Goal: Task Accomplishment & Management: Complete application form

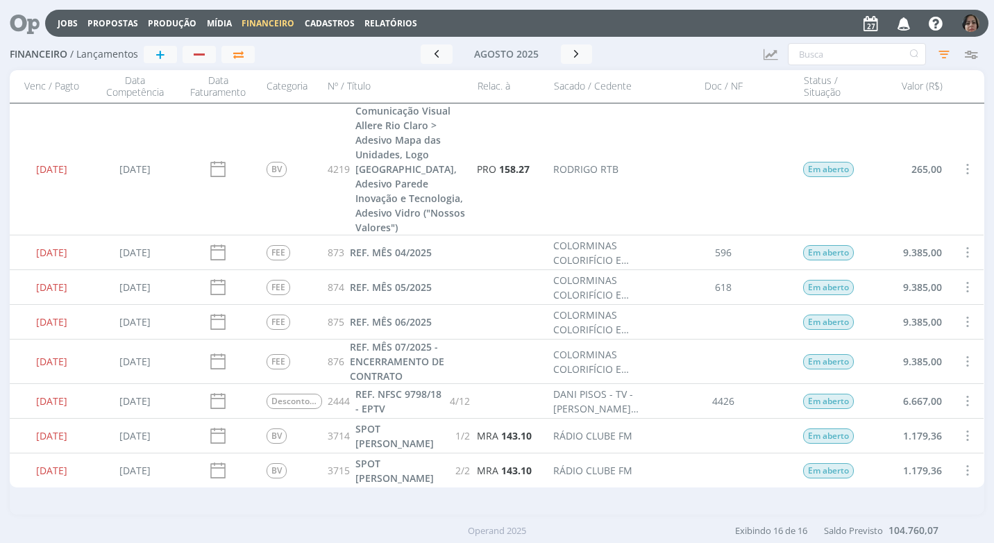
scroll to position [381, 0]
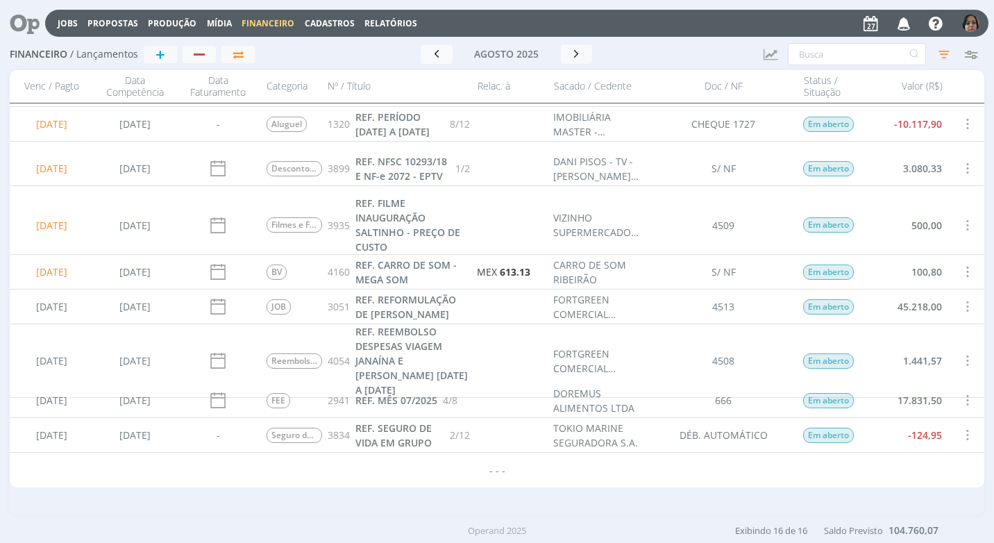
click at [329, 26] on span "Cadastros" at bounding box center [330, 23] width 50 height 12
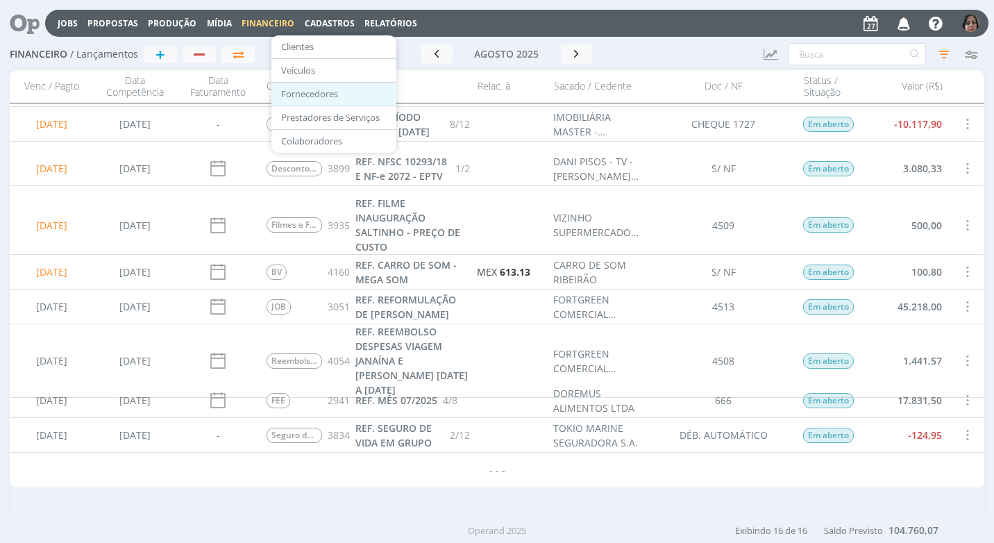
click at [328, 96] on link "Fornecedores" at bounding box center [333, 94] width 117 height 22
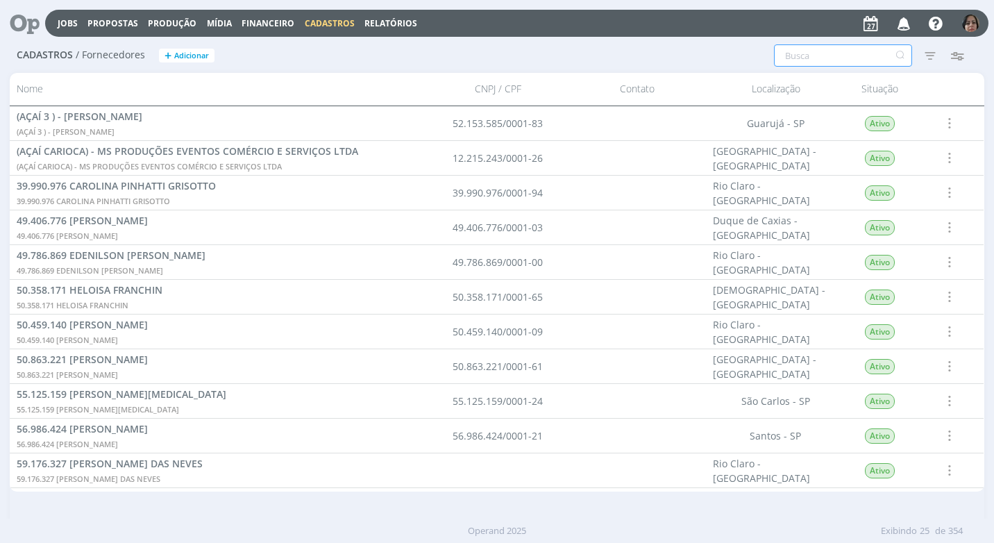
click at [792, 61] on input "text" at bounding box center [843, 55] width 138 height 22
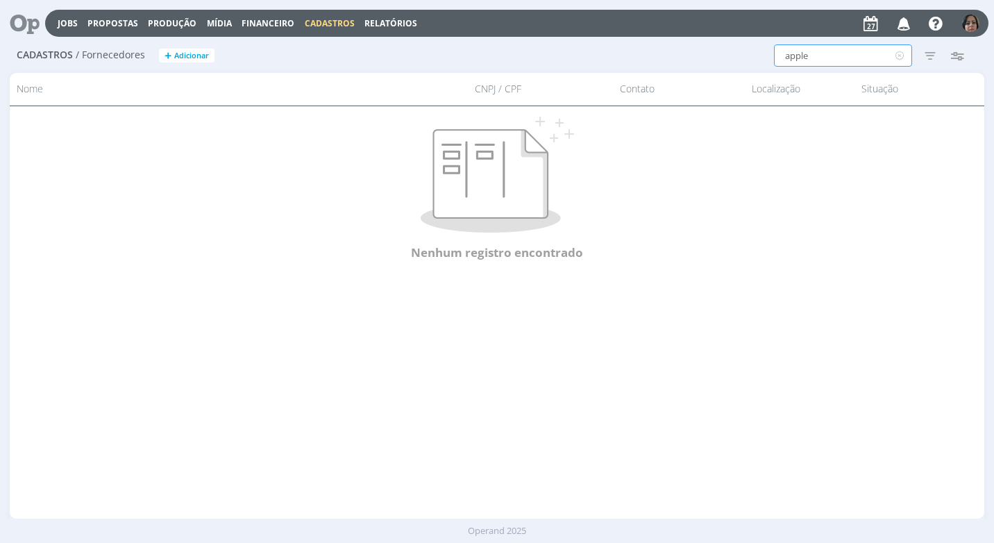
type input "apple"
click at [178, 52] on span "Adicionar" at bounding box center [191, 55] width 35 height 9
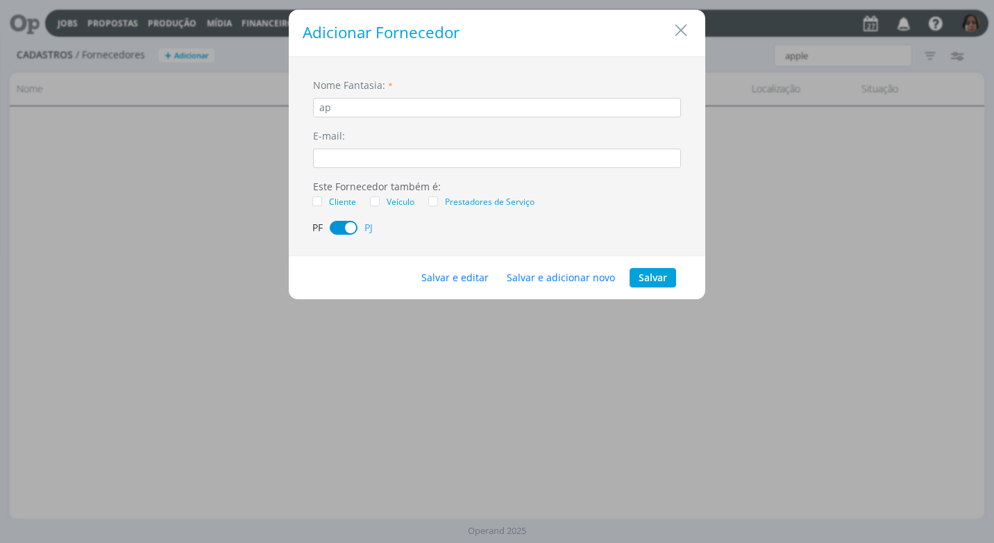
type input "a"
type input "APPLE COMPUTER BRASIL LTDA"
click at [457, 274] on button "Salvar e editar" at bounding box center [454, 277] width 85 height 19
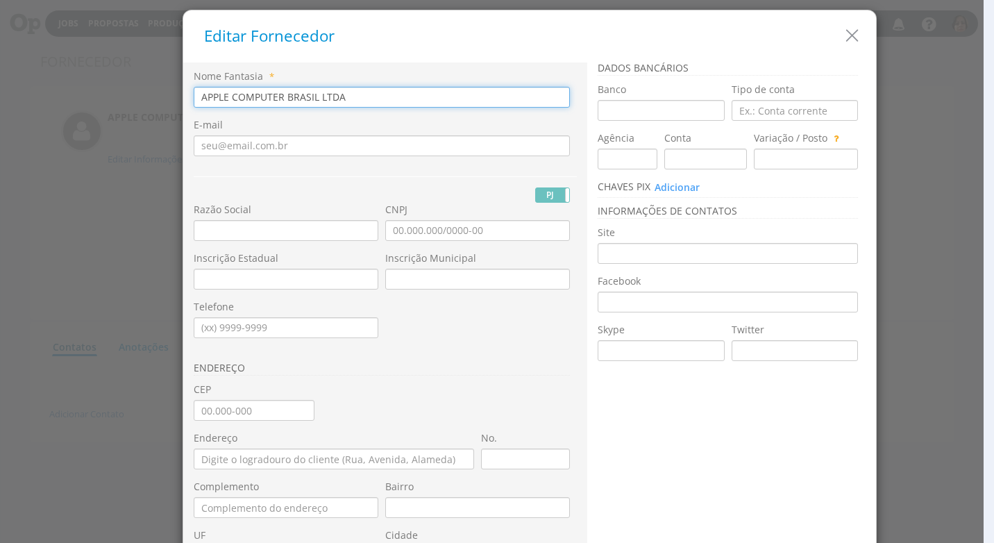
drag, startPoint x: 340, startPoint y: 95, endPoint x: 117, endPoint y: 84, distance: 223.7
click at [117, 84] on div "Editar Fornecedor Nome Fantasia * APPLE COMPUTER BRASIL LTDA E-mail PJ PF RG Ra…" at bounding box center [497, 271] width 994 height 543
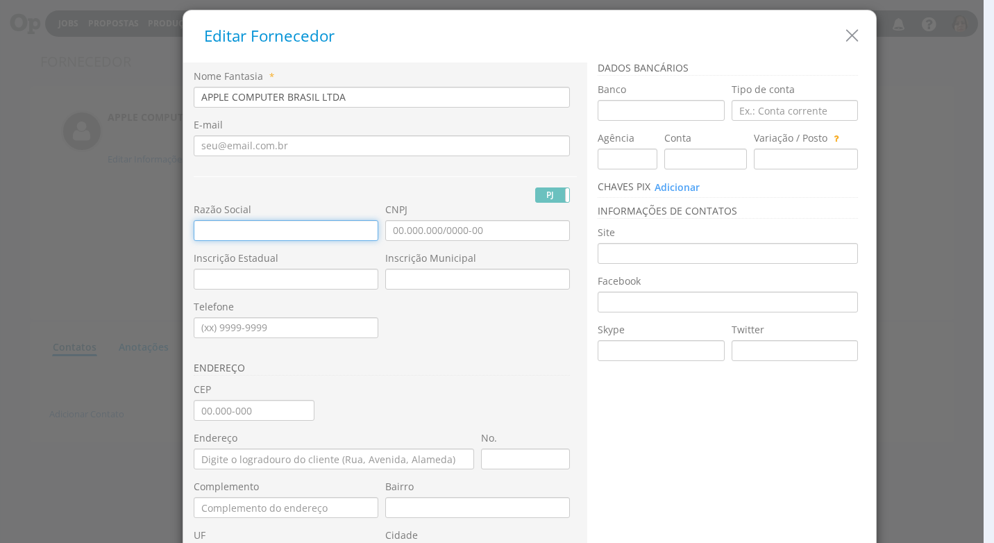
click at [197, 231] on input "text" at bounding box center [286, 230] width 185 height 21
paste input "APPLE COMPUTER BRASIL LTDA"
type input "APPLE COMPUTER BRASIL LTDA"
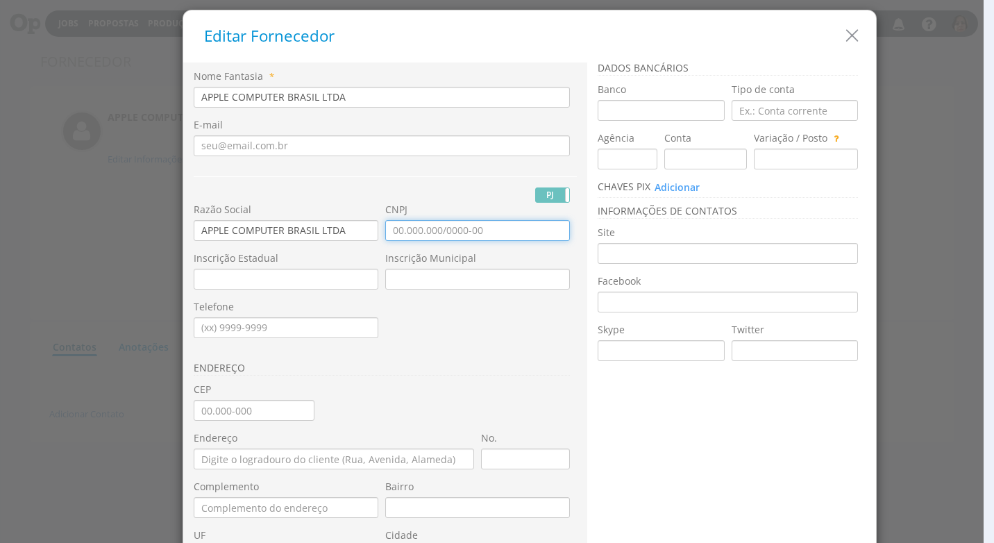
click at [393, 226] on input "CNPJ" at bounding box center [477, 230] width 185 height 21
type input "00.623.904/0001-73"
click at [201, 407] on input "CEP" at bounding box center [254, 410] width 121 height 21
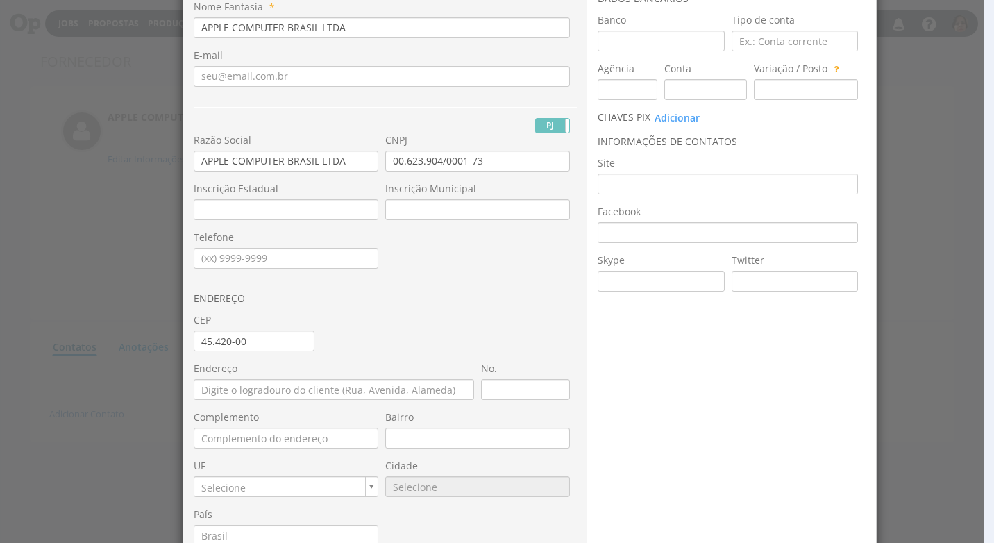
click at [448, 297] on h3 "ENDEREÇO" at bounding box center [382, 299] width 376 height 13
click at [251, 345] on input "45.420-00_" at bounding box center [254, 340] width 121 height 21
type input "45.420-000"
click at [321, 356] on div "Nome Fantasia * APPLE COMPUTER BRASIL LTDA E-mail PJ PF Nome Civil" at bounding box center [385, 299] width 383 height 599
type input "Centro"
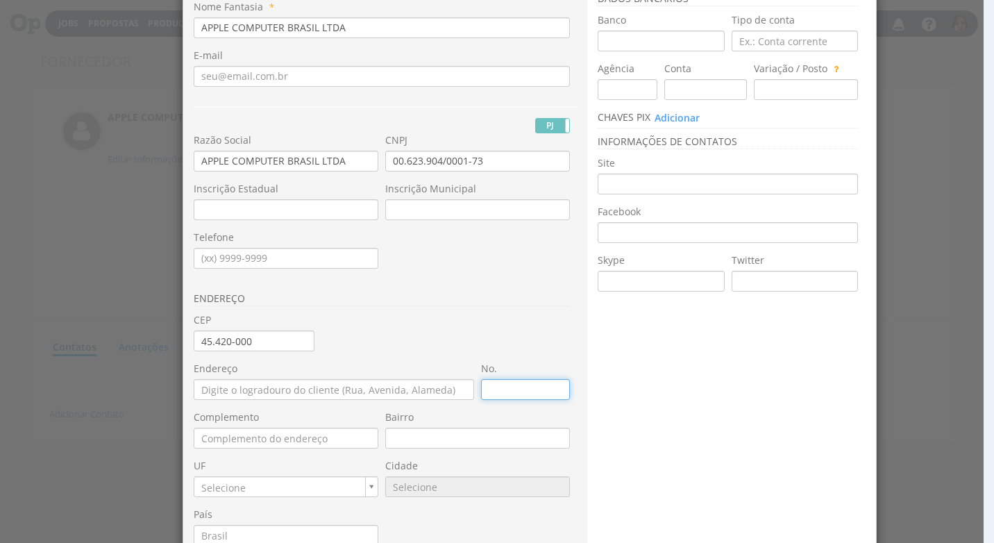
type input "BA"
type input "465"
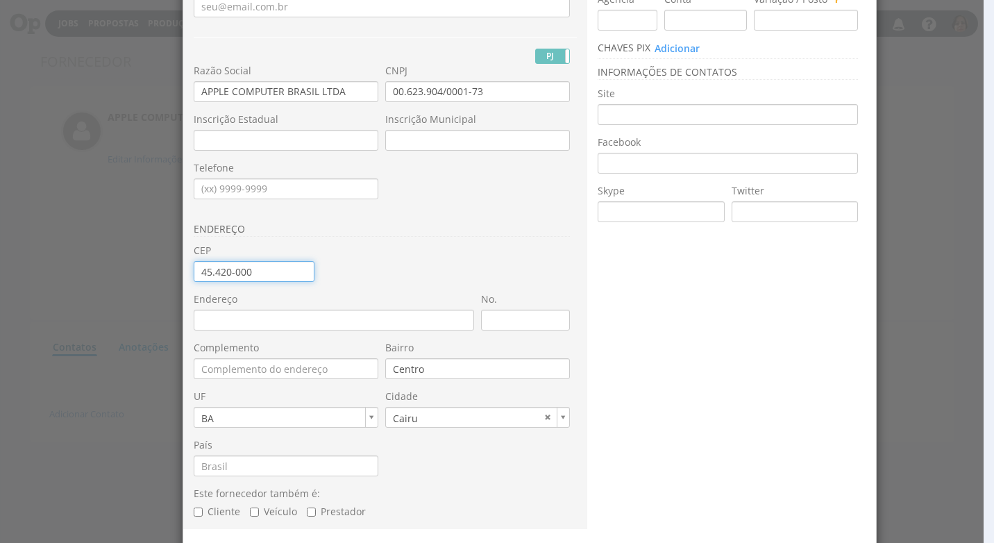
click at [251, 274] on input "45.420-000" at bounding box center [254, 271] width 121 height 21
type input "45.420-00_"
click at [196, 282] on input "45.420-00_" at bounding box center [254, 271] width 121 height 21
type input "04.542-000"
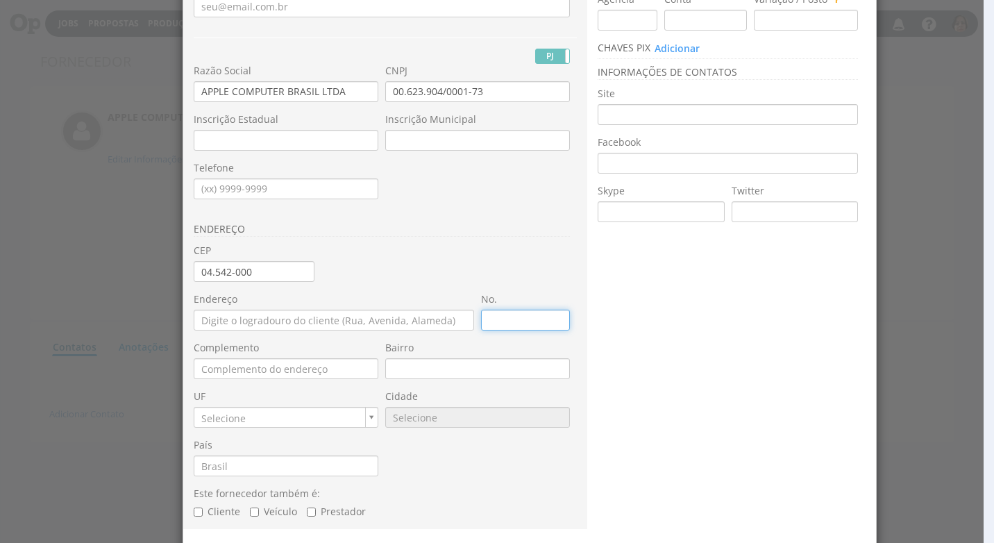
type input "Rua Leopoldo Couto de Magalhães Júnior"
type input "Itaim Bibi"
type input "SP"
type input "9668"
type input "700"
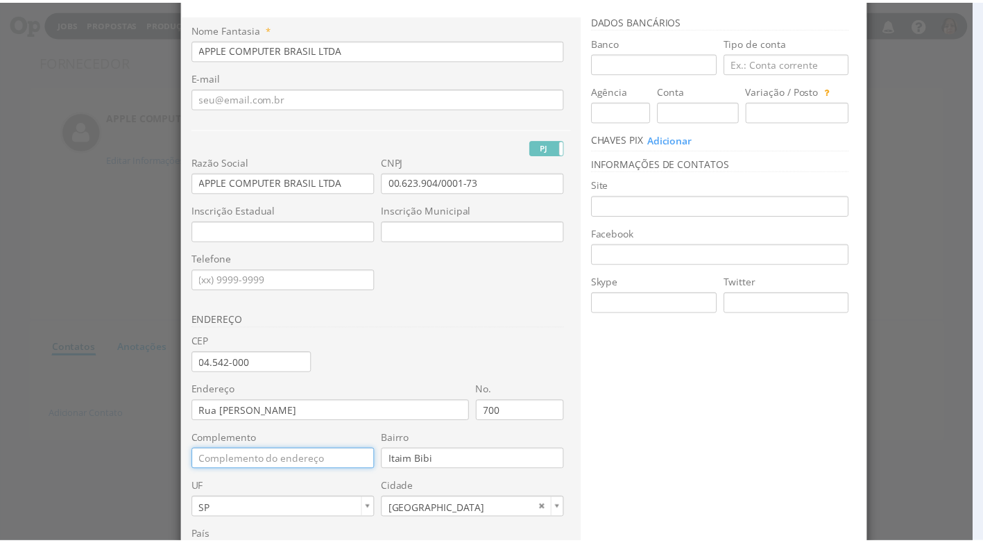
scroll to position [187, 0]
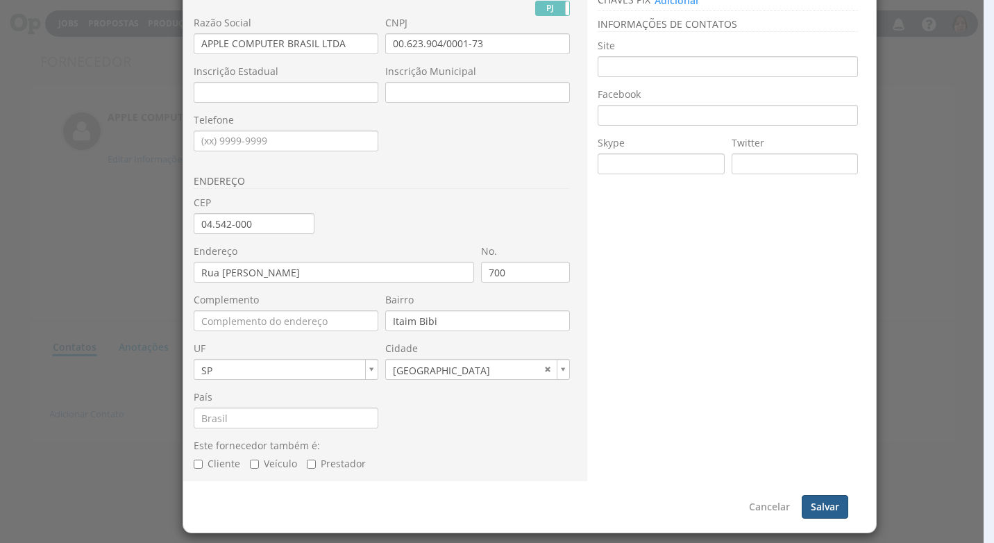
click at [832, 506] on button "Salvar" at bounding box center [824, 507] width 46 height 24
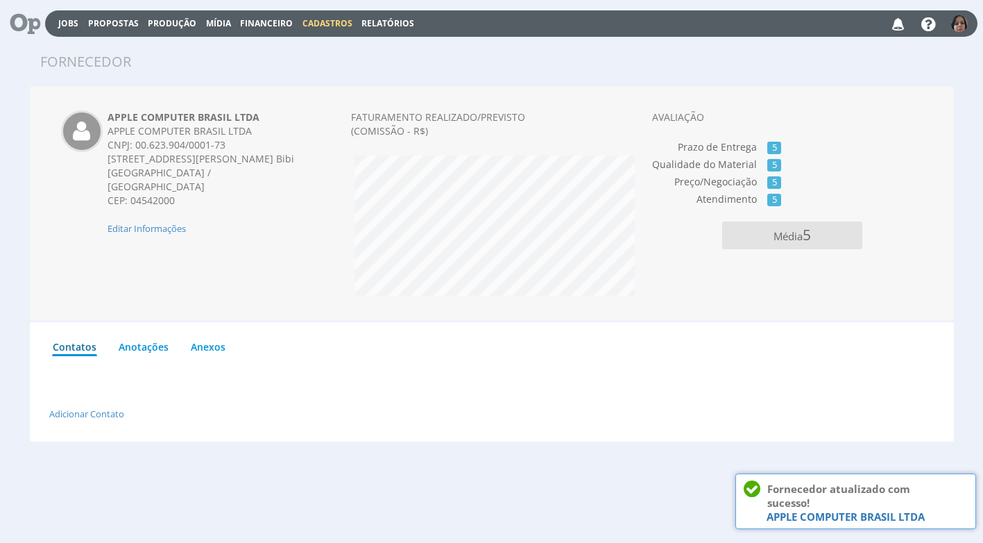
click at [331, 22] on span "Cadastros" at bounding box center [328, 23] width 50 height 12
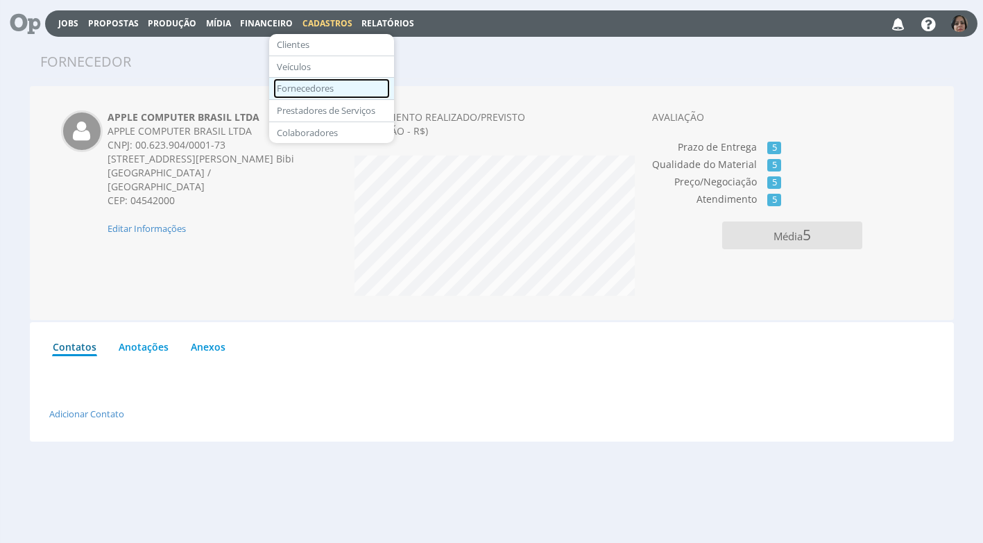
click at [335, 92] on link "Fornecedores" at bounding box center [331, 88] width 117 height 20
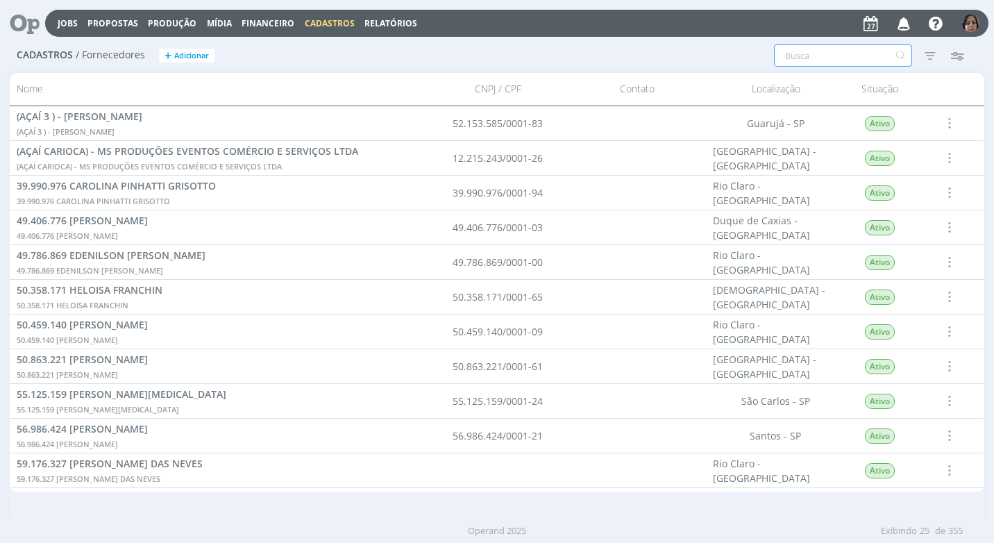
click at [801, 61] on input "text" at bounding box center [843, 55] width 138 height 22
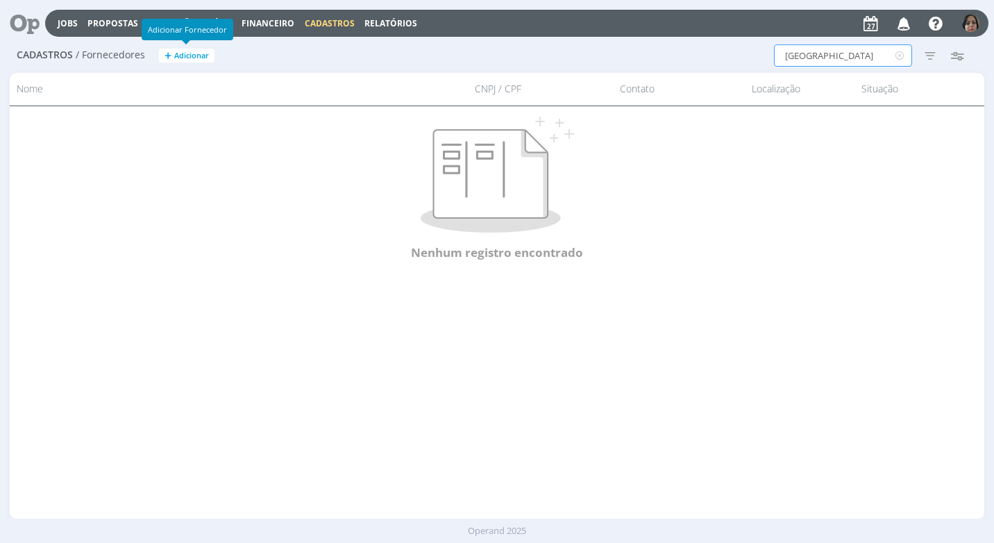
type input "AEROPORTO VIRA"
click at [195, 58] on span "Adicionar" at bounding box center [191, 55] width 35 height 9
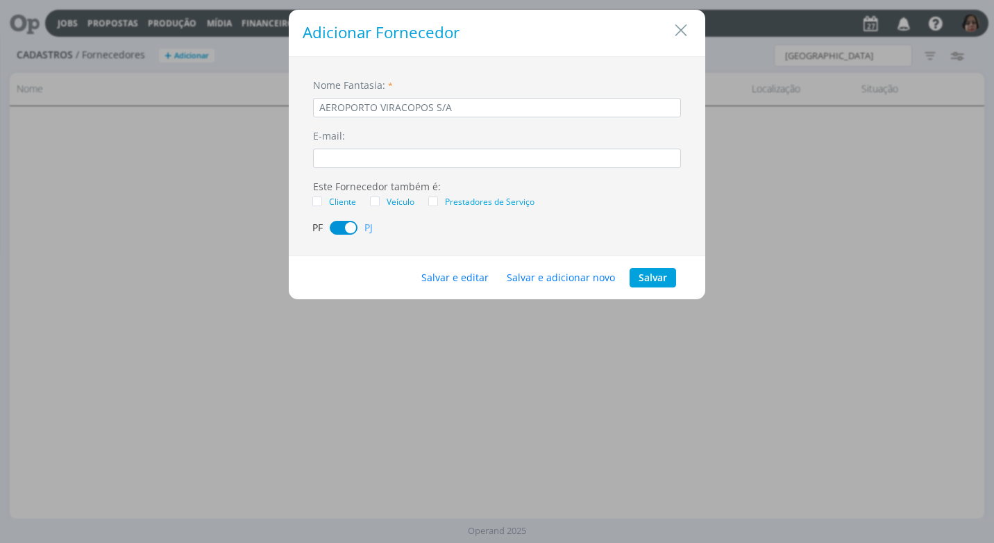
click at [376, 108] on input "AEROPORTO VIRACOPOS S/A" at bounding box center [497, 107] width 368 height 19
drag, startPoint x: 380, startPoint y: 105, endPoint x: 378, endPoint y: 113, distance: 8.6
click at [378, 113] on input "AEROPORTOS VIRACOPOS S/A BRASIL" at bounding box center [497, 107] width 368 height 19
click at [552, 105] on input "AEROPORTOS BRASIL - VIRACOPOS S/A BRASIL" at bounding box center [497, 107] width 368 height 19
type input "AEROPORTOS [GEOGRAPHIC_DATA] - VIRACOPOS S/A"
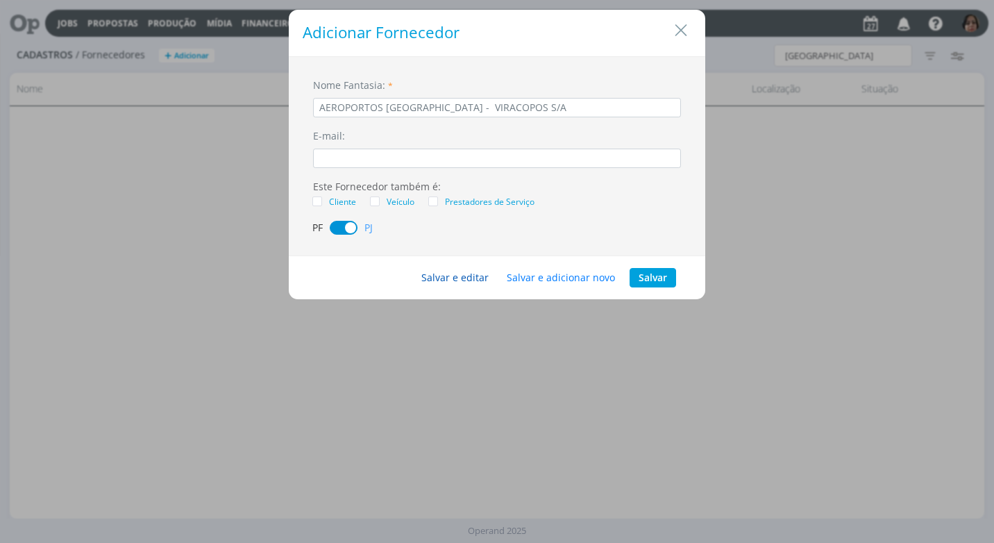
click at [459, 278] on button "Salvar e editar" at bounding box center [454, 277] width 85 height 19
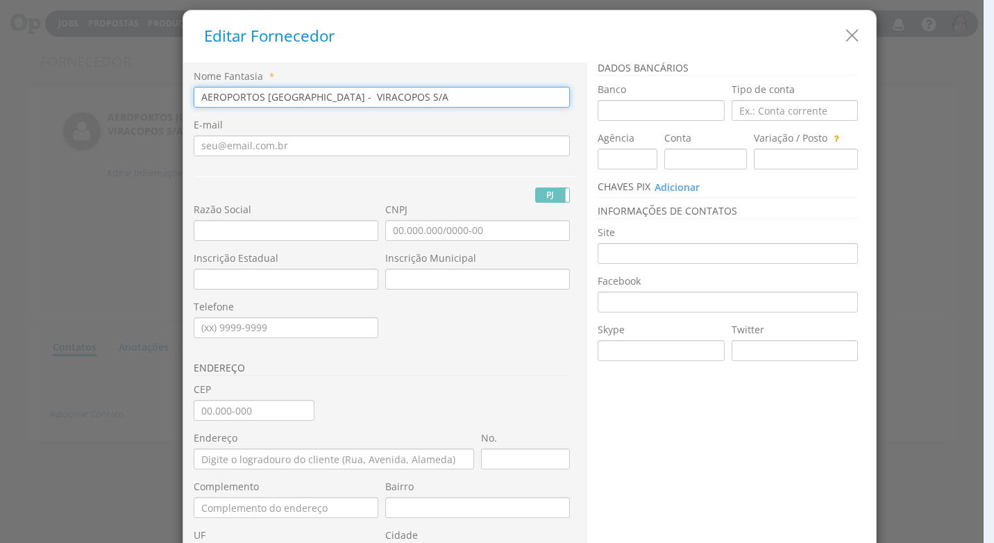
drag, startPoint x: 377, startPoint y: 99, endPoint x: 96, endPoint y: 83, distance: 280.8
click at [96, 83] on div "Editar Fornecedor Nome Fantasia * AEROPORTOS [GEOGRAPHIC_DATA] - VIRACOPOS S/A …" at bounding box center [497, 271] width 994 height 543
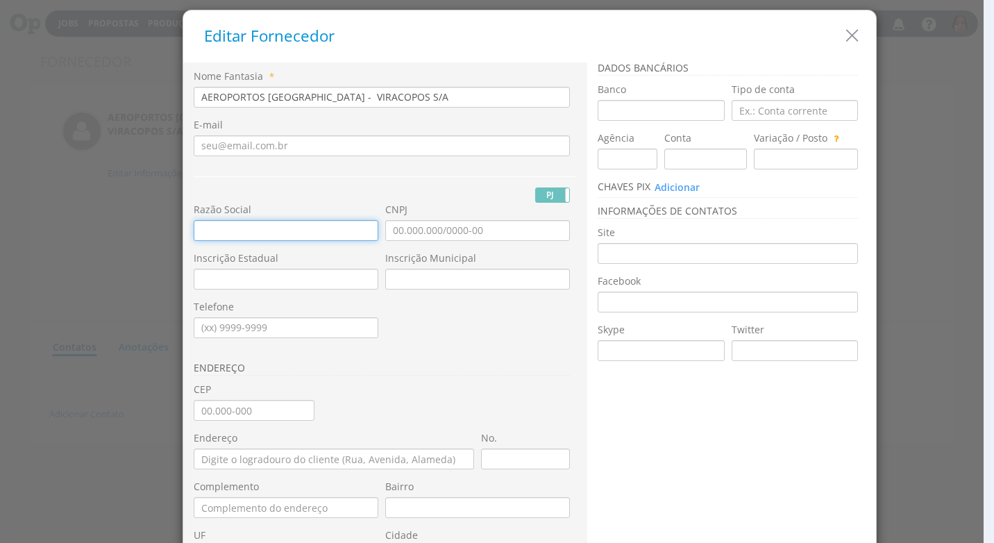
click at [203, 233] on input "text" at bounding box center [286, 230] width 185 height 21
paste input "AEROPORTOS [GEOGRAPHIC_DATA] - VIRACOPOS S/A"
type input "AEROPORTOS [GEOGRAPHIC_DATA] - VIRACOPOS S/A"
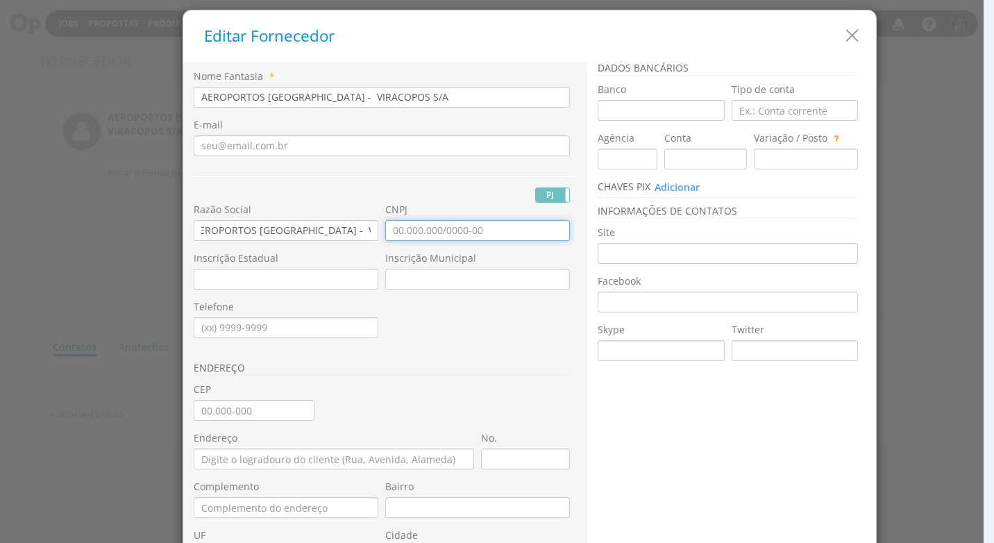
click at [385, 235] on input "CNPJ" at bounding box center [477, 230] width 185 height 21
type input "14.522.178/0001-07"
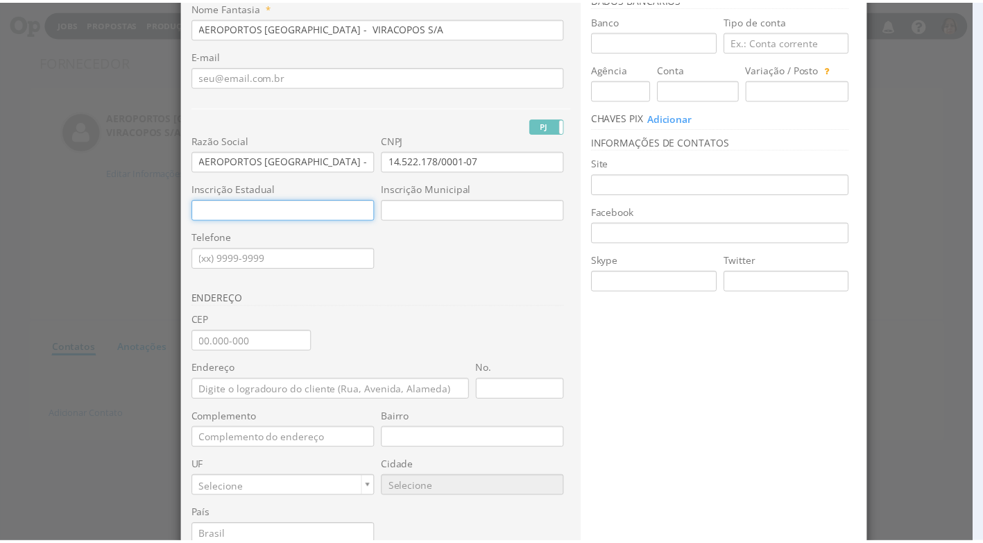
scroll to position [187, 0]
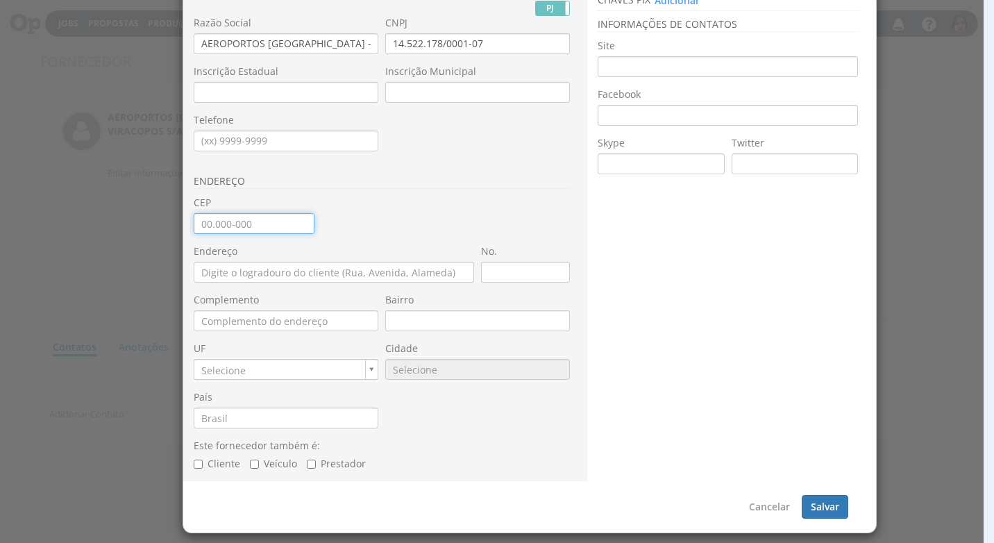
click at [234, 232] on input "CEP" at bounding box center [254, 223] width 121 height 21
type input "13.052-900"
type input "Áurea"
type input "SP"
type input "9025"
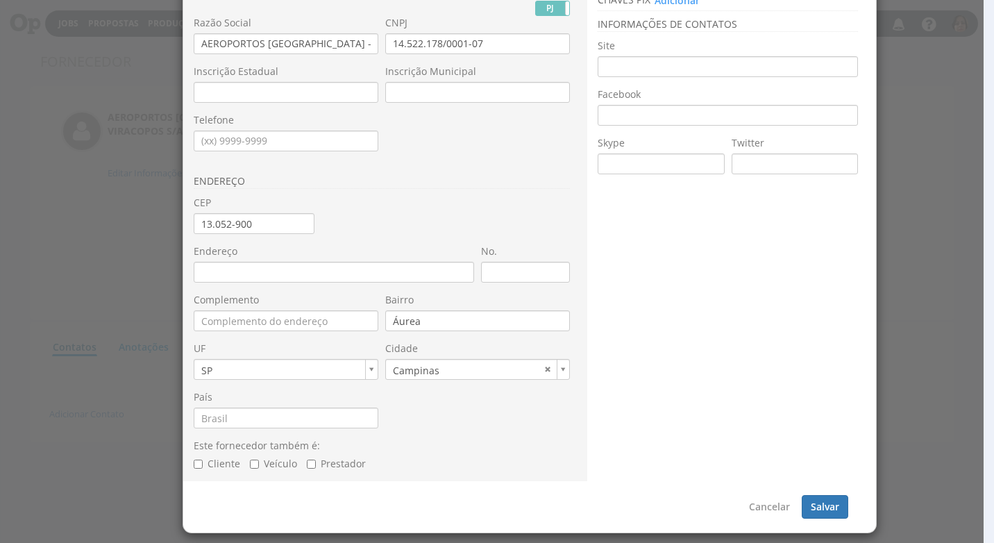
click at [575, 173] on div "Nome Fantasia * AEROPORTOS [GEOGRAPHIC_DATA] - VIRACOPOS S/A E-mail PJ PF Nome …" at bounding box center [385, 179] width 404 height 606
click at [287, 225] on input "13.052-900" at bounding box center [254, 223] width 121 height 21
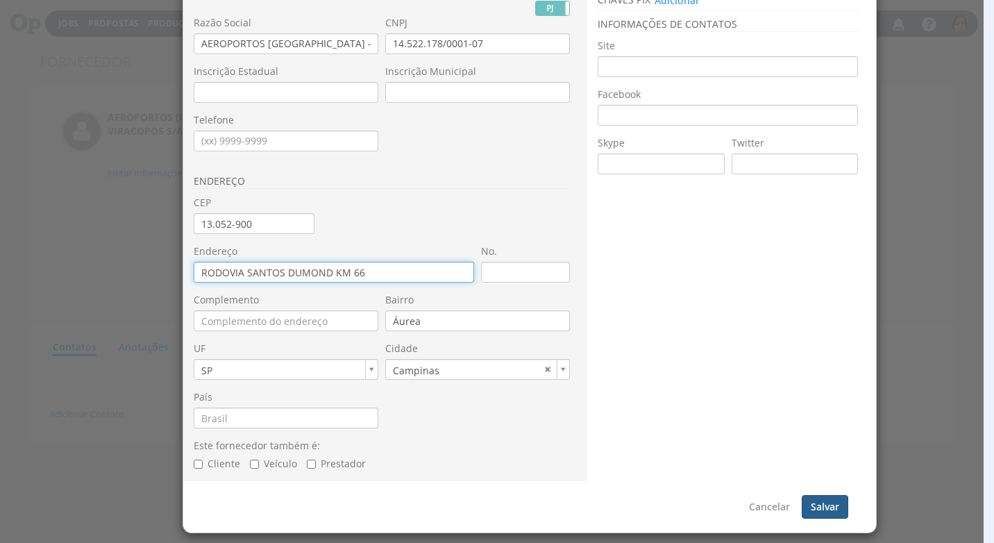
type input "RODOVIA SANTOS DUMOND KM 66"
click at [809, 511] on button "Salvar" at bounding box center [824, 507] width 46 height 24
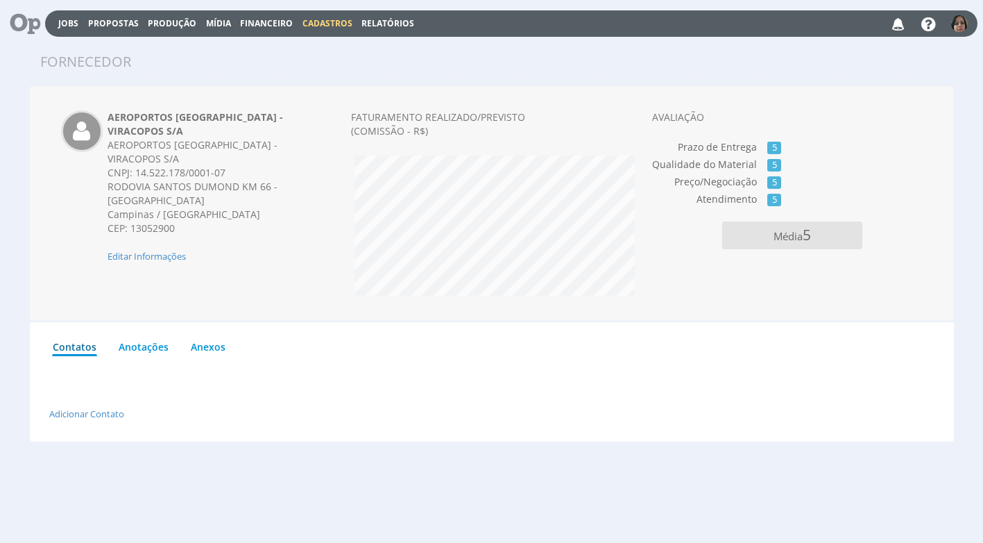
click at [328, 19] on span "Cadastros" at bounding box center [328, 23] width 50 height 12
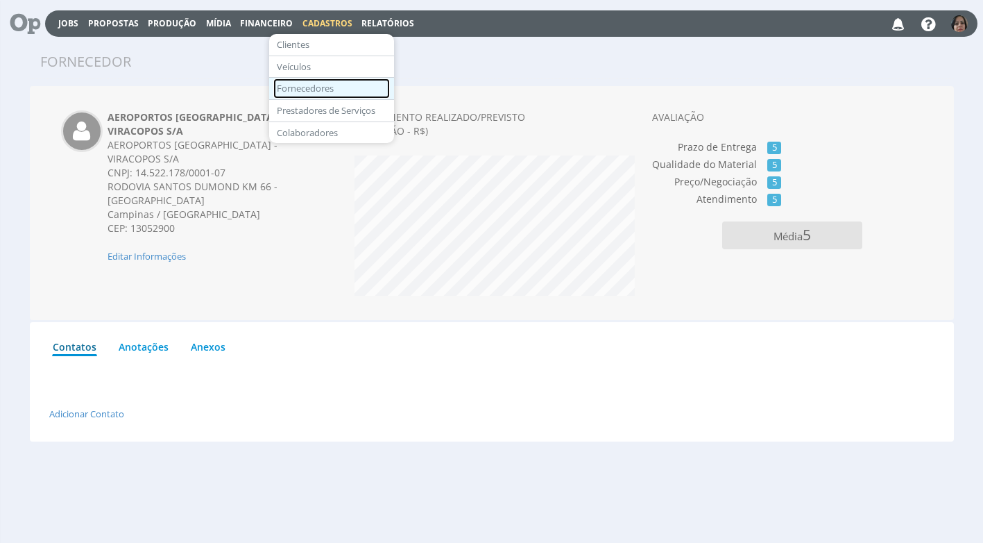
click at [317, 89] on link "Fornecedores" at bounding box center [331, 88] width 117 height 20
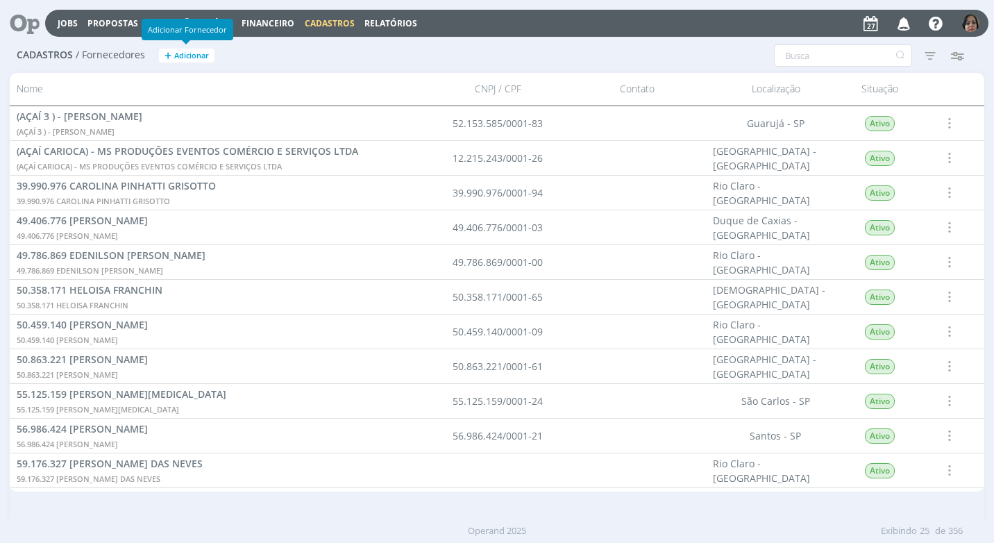
click at [196, 58] on span "Adicionar" at bounding box center [191, 55] width 35 height 9
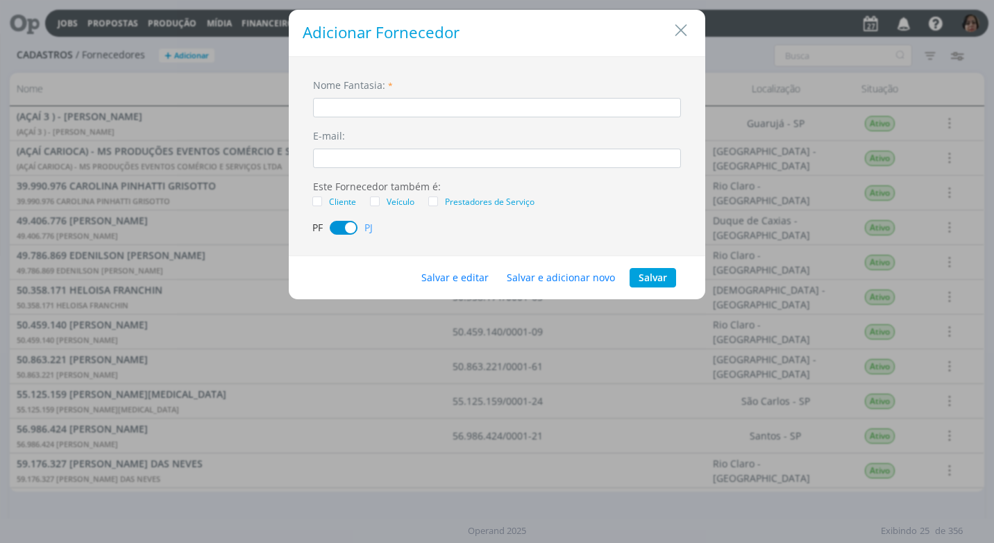
click at [346, 114] on input "dialog" at bounding box center [497, 107] width 368 height 19
type input "FIBRA ESTACIONAMENTOS - INDIGO"
click at [467, 275] on button "Salvar e editar" at bounding box center [454, 277] width 85 height 19
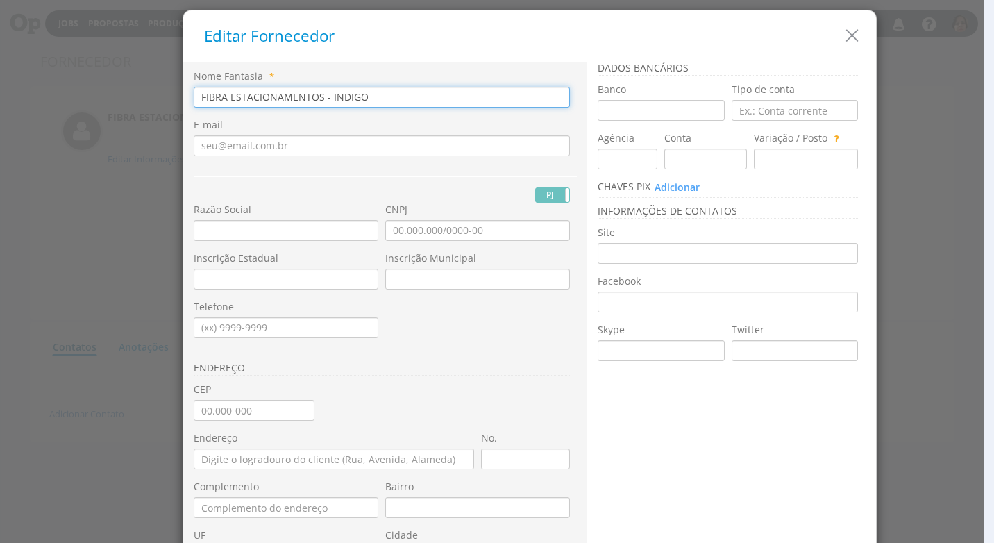
drag, startPoint x: 366, startPoint y: 96, endPoint x: 100, endPoint y: 110, distance: 266.1
click at [100, 110] on div "Editar Fornecedor Nome Fantasia * FIBRA ESTACIONAMENTOS - INDIGO E-mail PJ PF R…" at bounding box center [497, 271] width 994 height 543
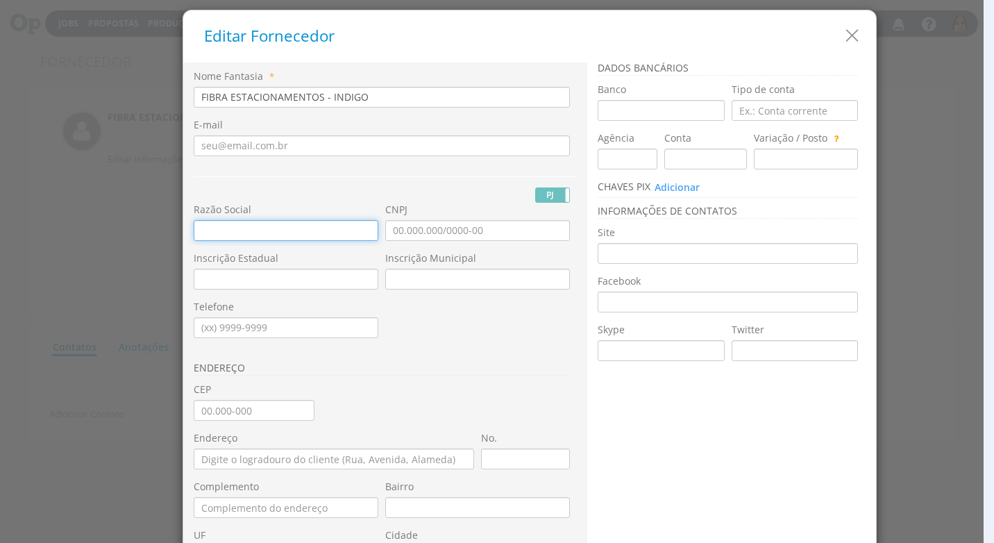
click at [213, 233] on input "text" at bounding box center [286, 230] width 185 height 21
paste input "FIBRA ESTACIONAMENTOS - INDIGO"
type input "FIBRA ESTACIONAMENTOS - INDIGO"
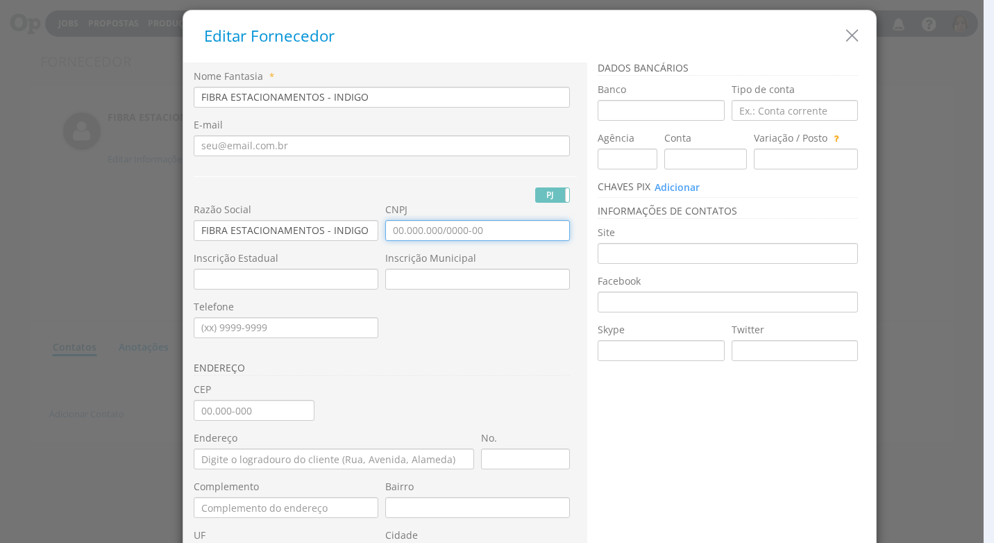
click at [385, 232] on input "CNPJ" at bounding box center [477, 230] width 185 height 21
type input "20.278.604/0001-01"
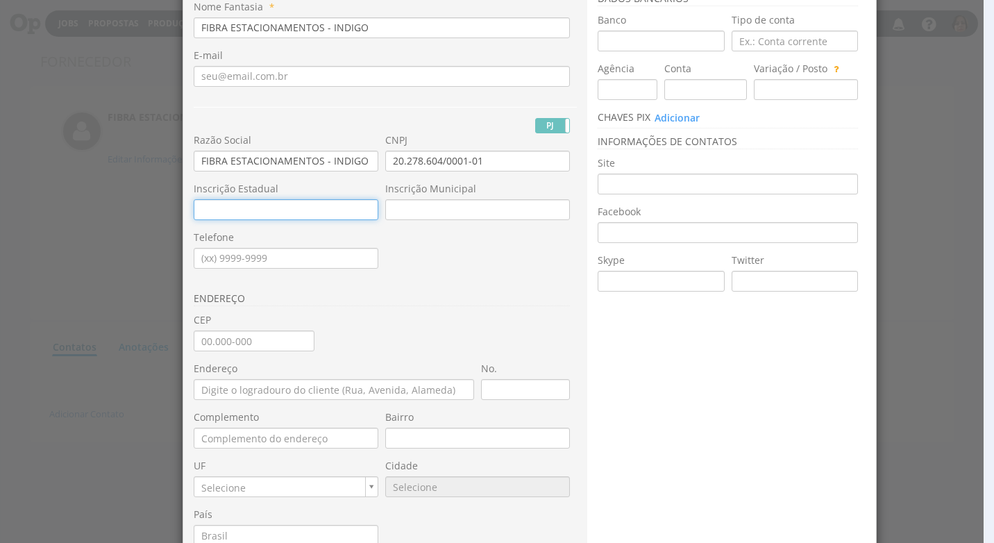
scroll to position [139, 0]
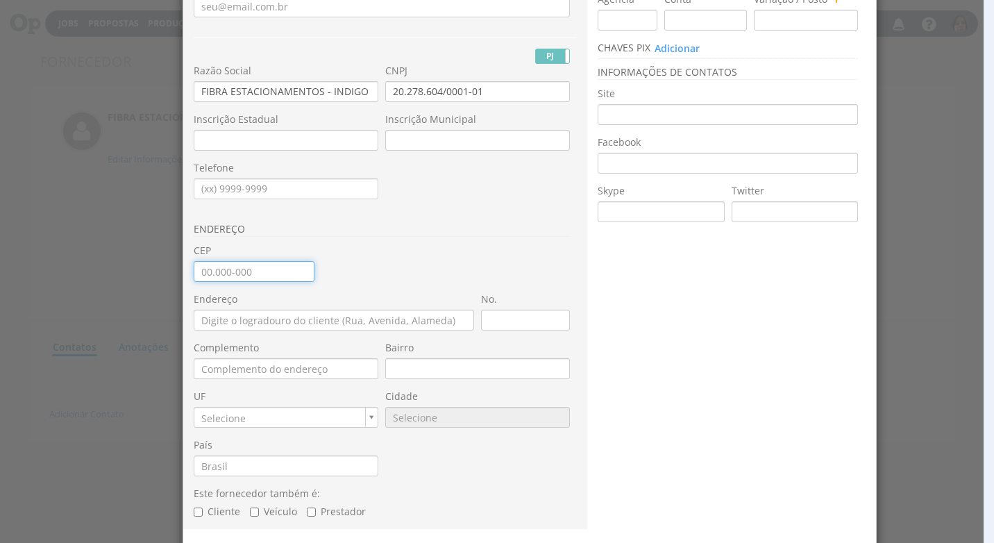
click at [194, 274] on input "CEP" at bounding box center [254, 271] width 121 height 21
type input "13.056-104"
type input "Rua Cinco"
type input "Jardim Aeroporto de Campinas"
type input "SP"
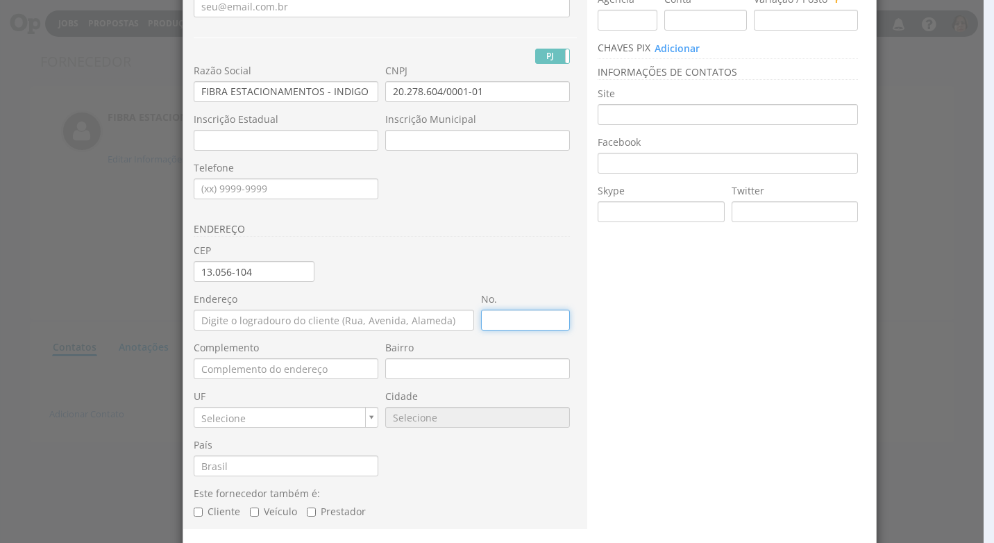
type input "9025"
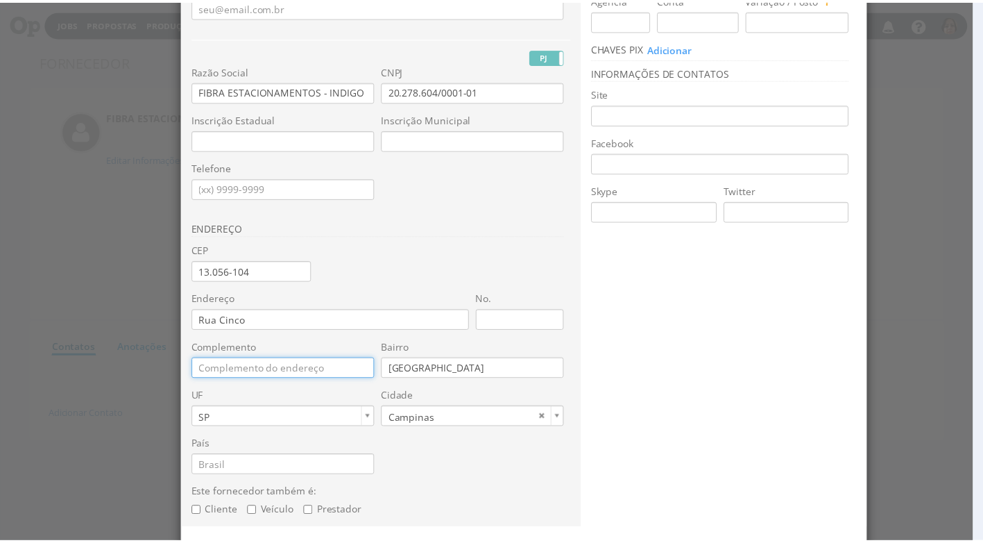
scroll to position [187, 0]
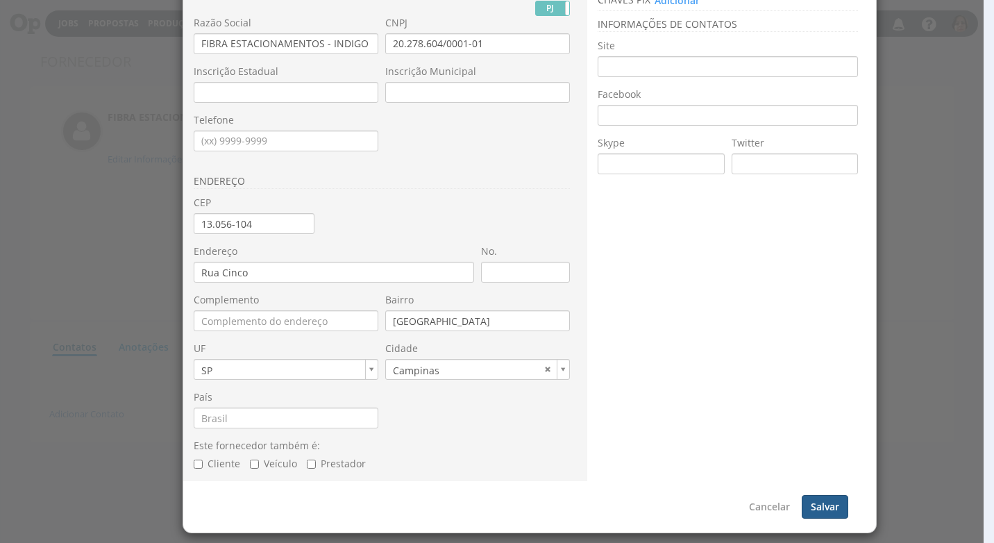
click at [820, 511] on button "Salvar" at bounding box center [824, 507] width 46 height 24
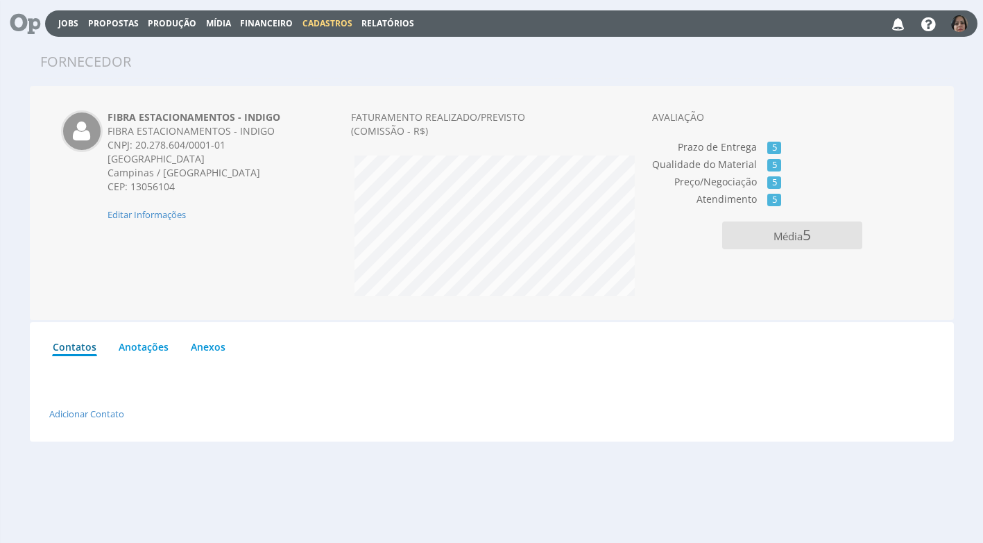
click at [321, 23] on span "Cadastros" at bounding box center [328, 23] width 50 height 12
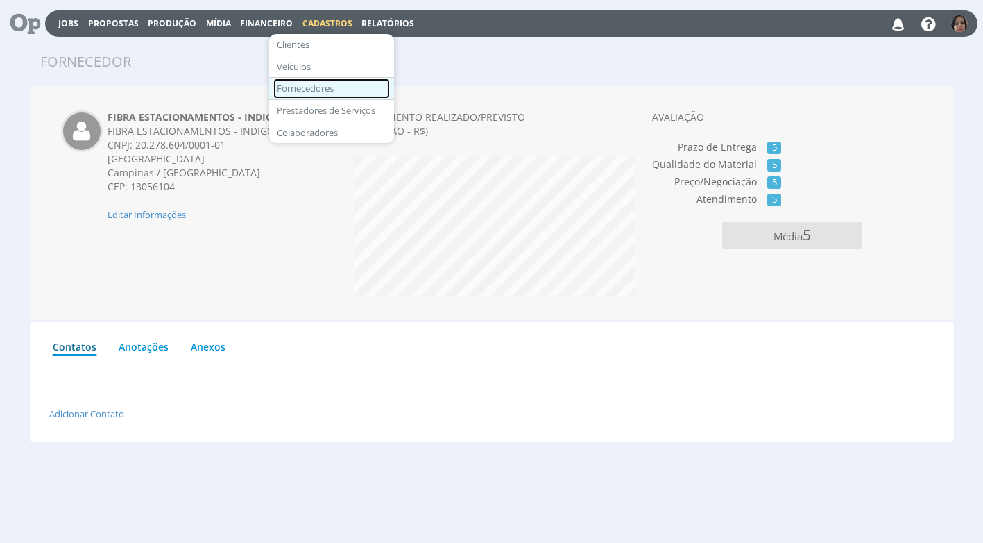
click at [336, 85] on link "Fornecedores" at bounding box center [331, 88] width 117 height 20
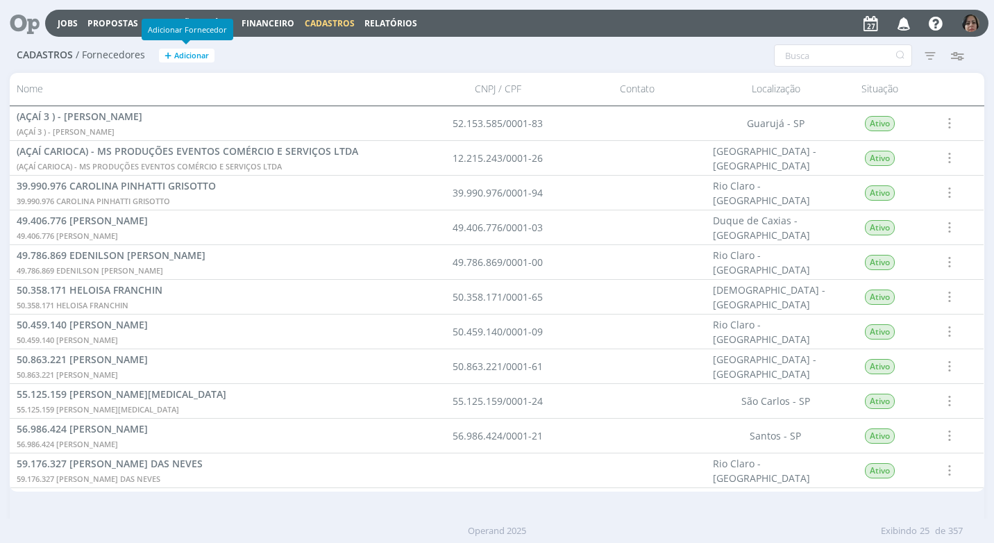
click at [191, 51] on span "Adicionar" at bounding box center [191, 55] width 35 height 9
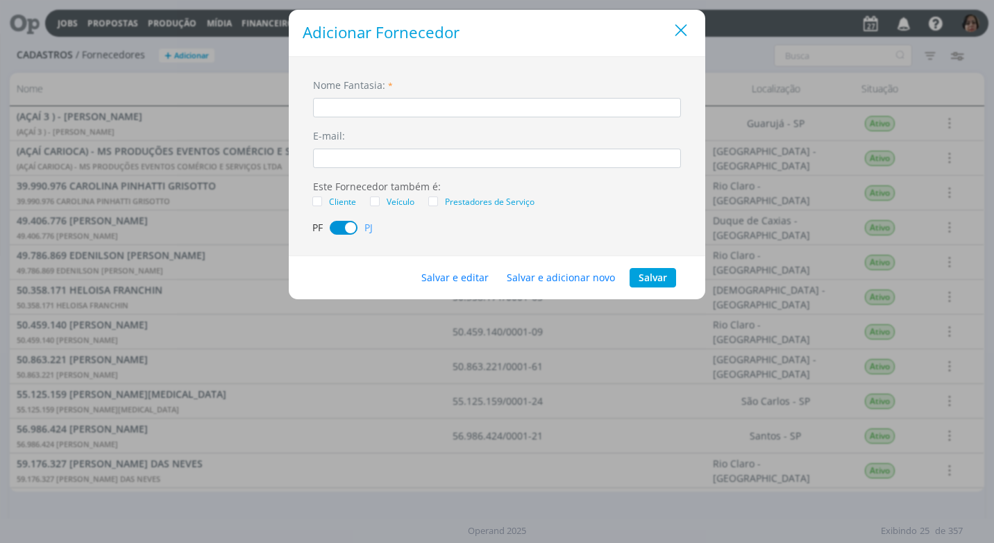
click at [686, 34] on icon "Close" at bounding box center [680, 30] width 21 height 21
